Goal: Information Seeking & Learning: Learn about a topic

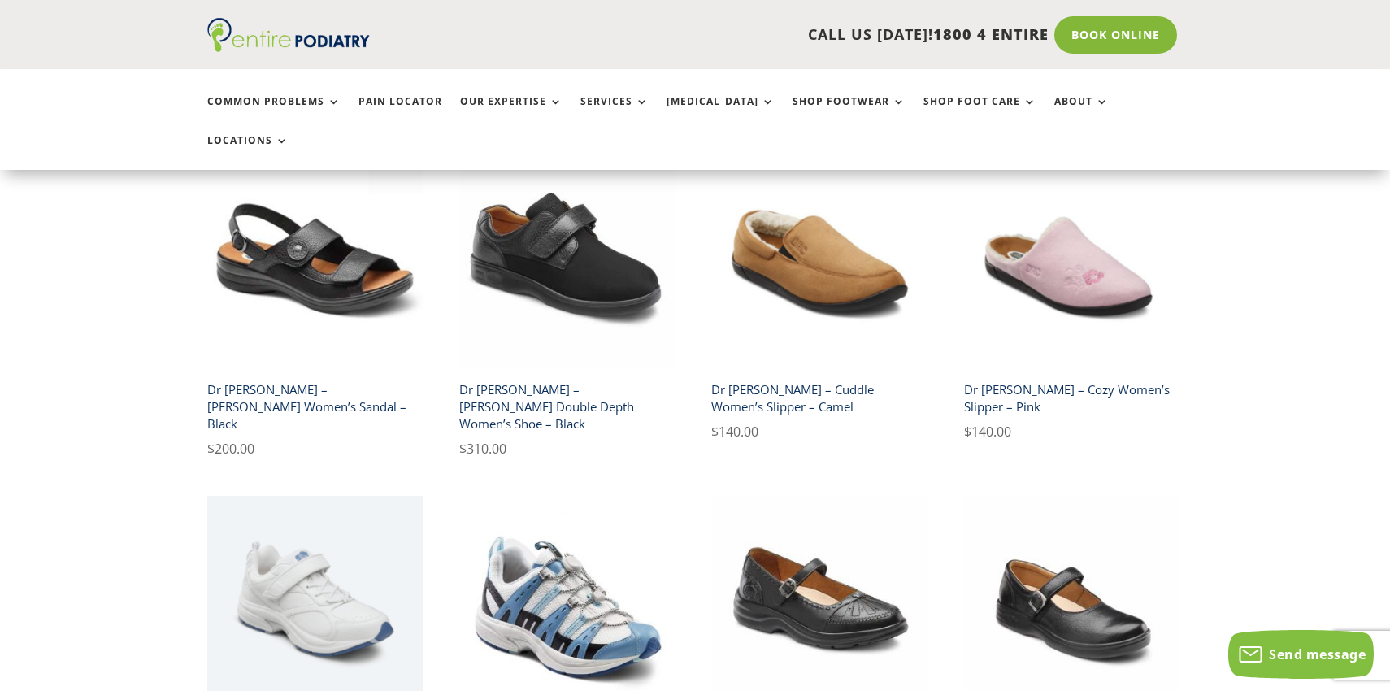
scroll to position [2099, 0]
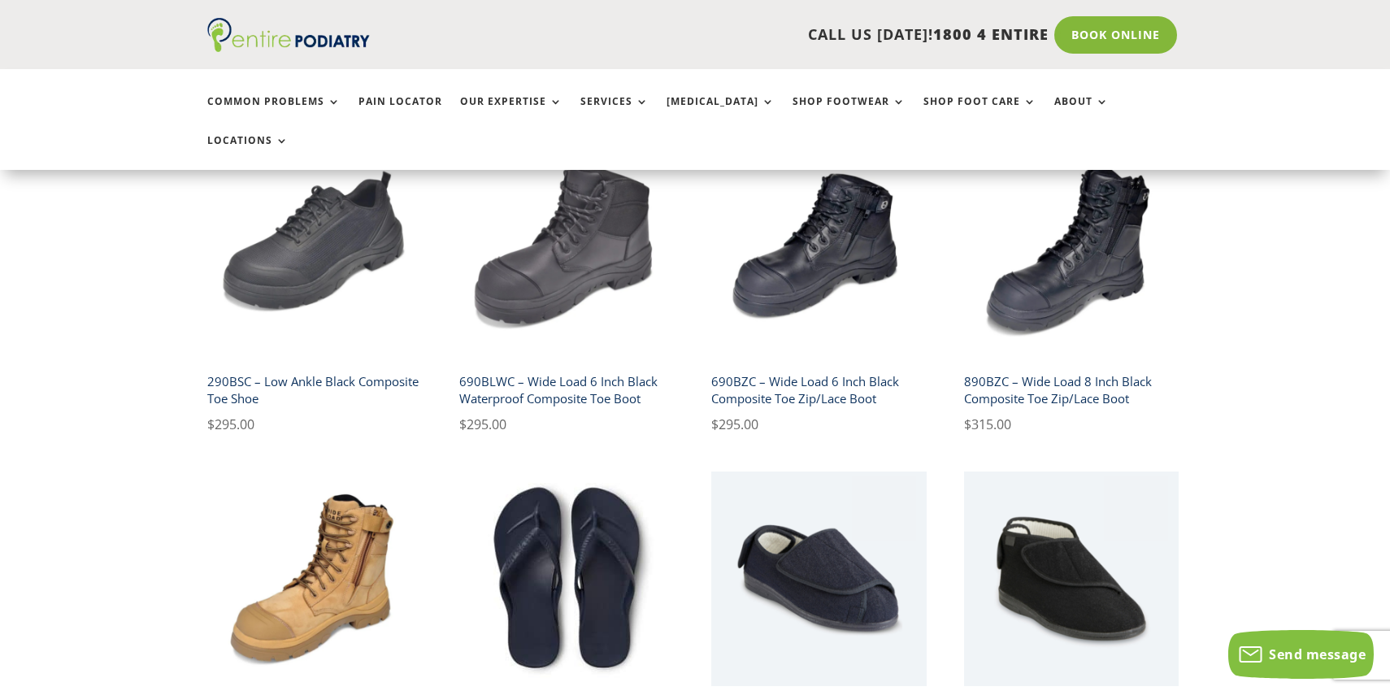
scroll to position [454, 0]
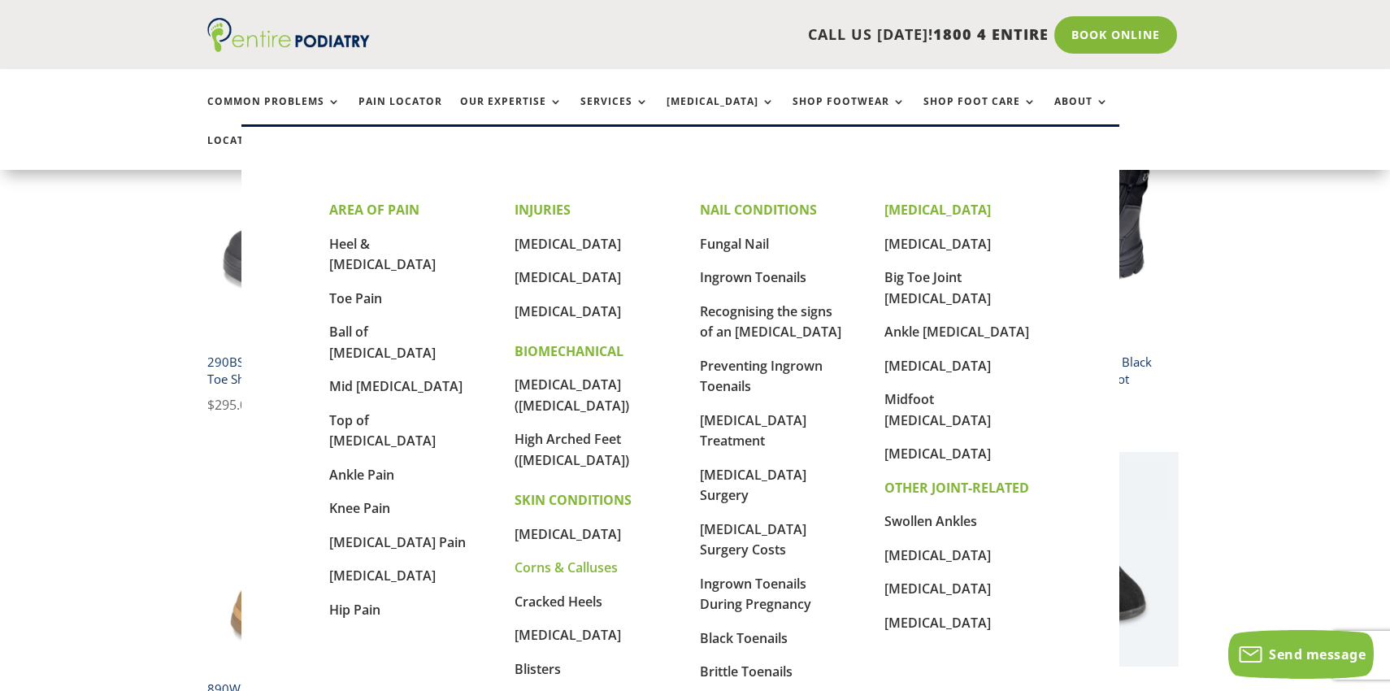
click at [584, 559] on link "Corns & Calluses" at bounding box center [566, 568] width 103 height 18
